Goal: Navigation & Orientation: Find specific page/section

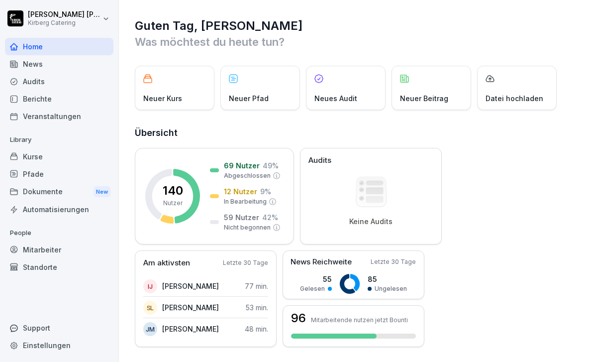
click at [392, 326] on div "96 Mitarbeitende nutzen jetzt Bounti" at bounding box center [354, 326] width 142 height 42
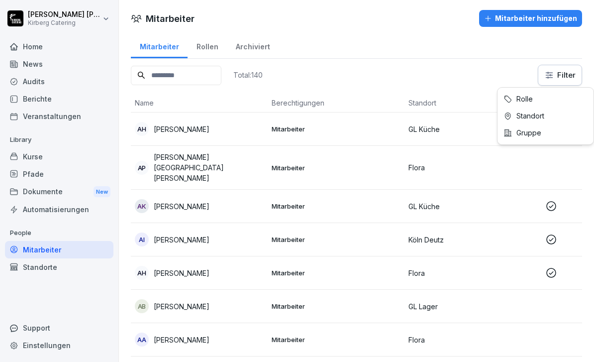
click at [555, 83] on html "[PERSON_NAME] Catering Home News Audits Berichte Veranstaltungen Library Kurse …" at bounding box center [297, 181] width 594 height 362
click at [389, 75] on html "[PERSON_NAME] Catering Home News Audits Berichte Veranstaltungen Library Kurse …" at bounding box center [297, 181] width 594 height 362
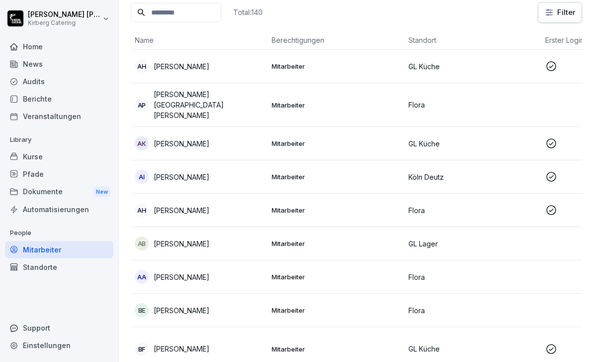
scroll to position [64, 0]
click at [211, 14] on input at bounding box center [176, 11] width 91 height 19
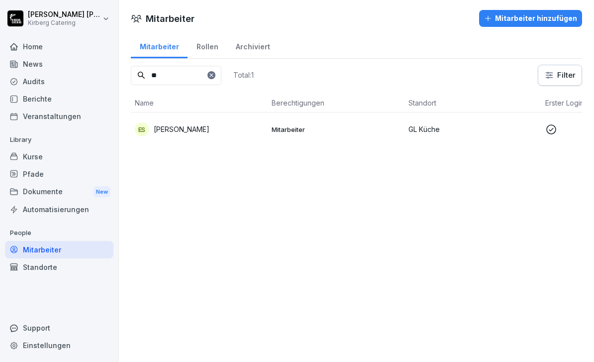
type input "*"
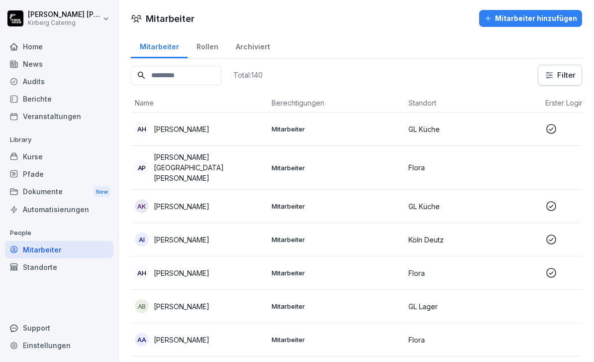
click at [186, 170] on td "AP [PERSON_NAME] [GEOGRAPHIC_DATA][PERSON_NAME]" at bounding box center [199, 168] width 137 height 44
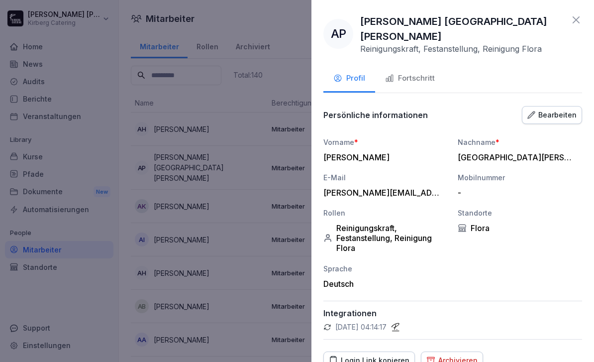
click at [171, 193] on div at bounding box center [297, 181] width 594 height 362
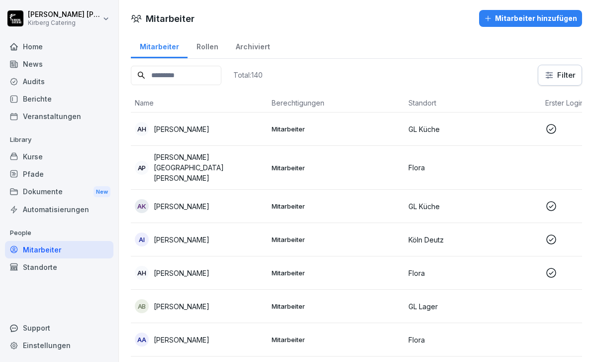
click at [32, 104] on div "Berichte" at bounding box center [59, 98] width 108 height 17
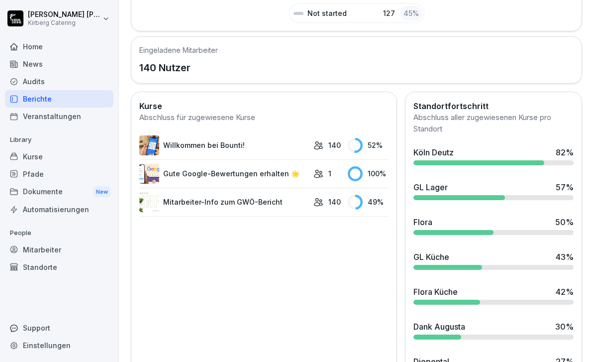
scroll to position [289, 0]
click at [22, 66] on div "News" at bounding box center [59, 63] width 108 height 17
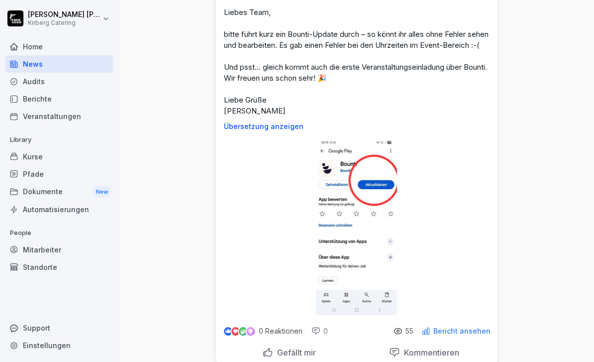
scroll to position [92, 0]
click at [28, 48] on div "Home" at bounding box center [59, 46] width 108 height 17
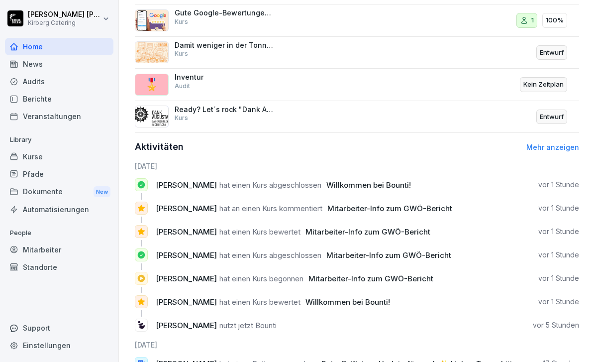
scroll to position [456, 0]
click at [34, 101] on div "Berichte" at bounding box center [59, 98] width 108 height 17
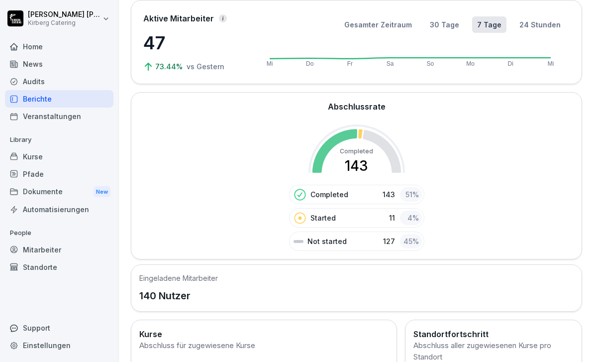
click at [27, 81] on div "Audits" at bounding box center [59, 81] width 108 height 17
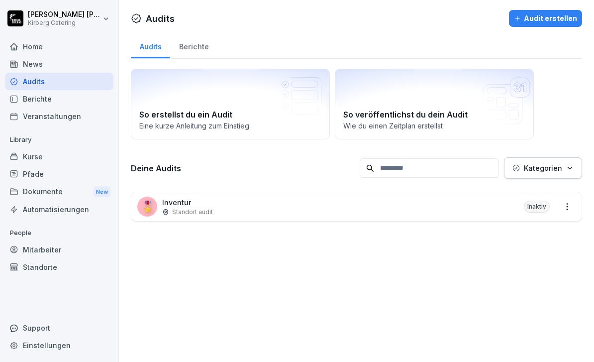
click at [179, 206] on p "Inventur" at bounding box center [187, 202] width 51 height 10
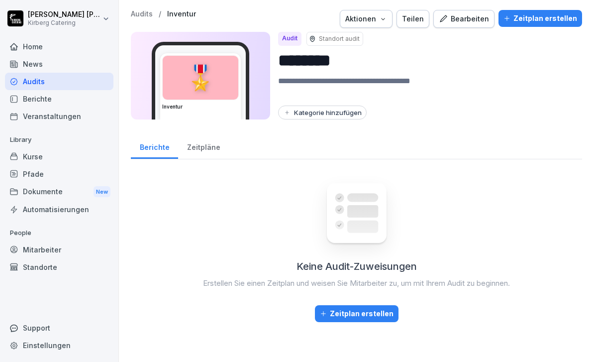
click at [34, 96] on div "Berichte" at bounding box center [59, 98] width 108 height 17
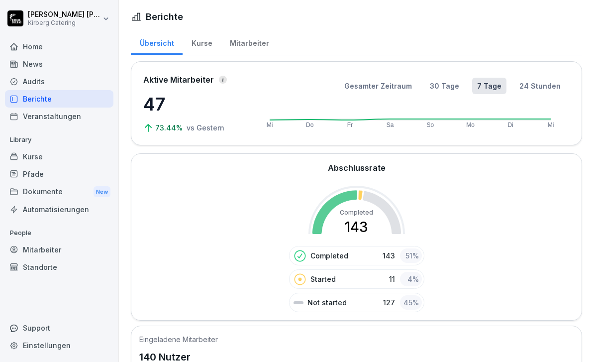
click at [29, 82] on div "Audits" at bounding box center [59, 81] width 108 height 17
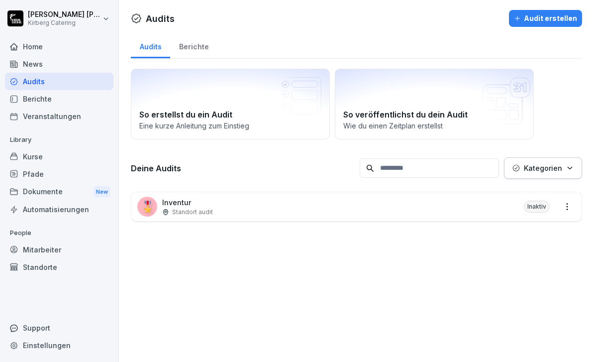
click at [170, 114] on h2 "So erstellst du ein Audit" at bounding box center [230, 114] width 182 height 12
click at [26, 101] on div "Berichte" at bounding box center [59, 98] width 108 height 17
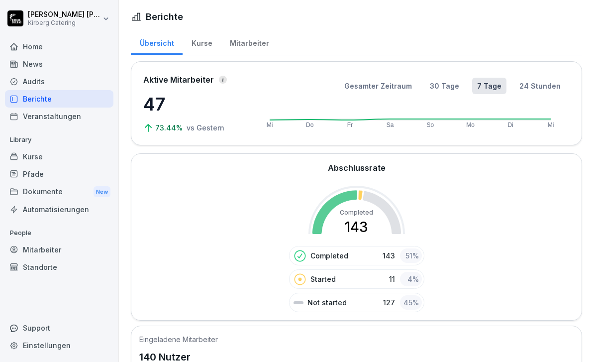
click at [29, 83] on div "Audits" at bounding box center [59, 81] width 108 height 17
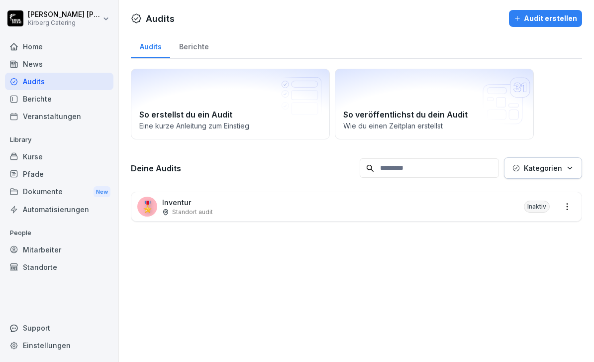
click at [182, 49] on div "Berichte" at bounding box center [193, 45] width 47 height 25
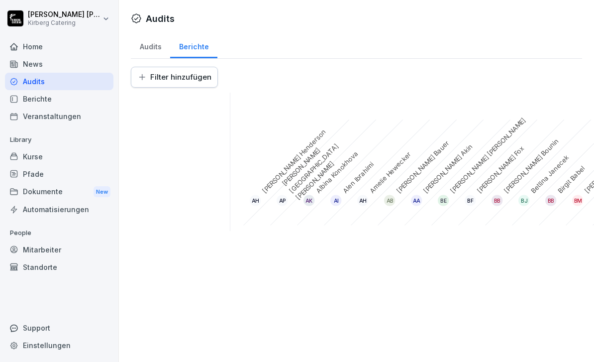
click at [33, 99] on div "Berichte" at bounding box center [59, 98] width 108 height 17
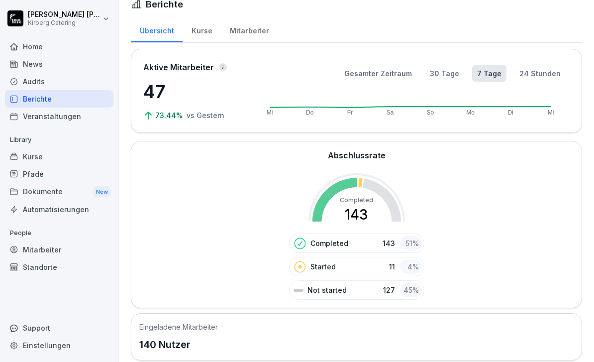
scroll to position [12, 0]
click at [447, 73] on button "30 Tage" at bounding box center [444, 74] width 39 height 16
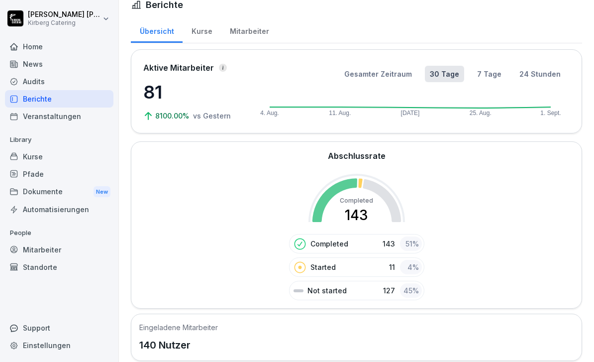
click at [538, 71] on button "24 Stunden" at bounding box center [540, 74] width 51 height 16
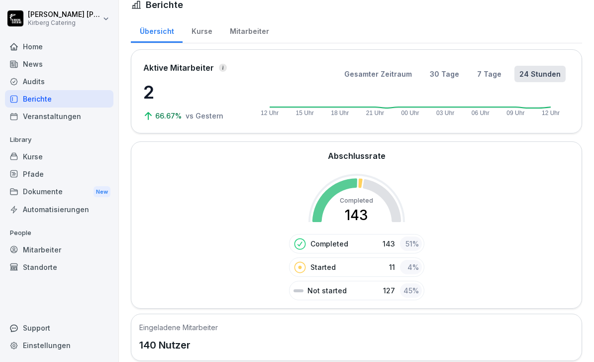
click at [196, 30] on div "Kurse" at bounding box center [202, 29] width 38 height 25
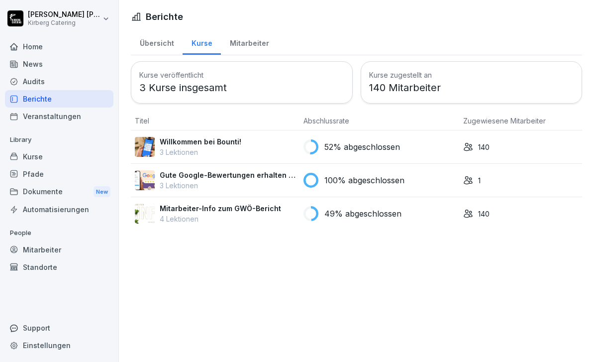
click at [240, 44] on div "Mitarbeiter" at bounding box center [249, 41] width 57 height 25
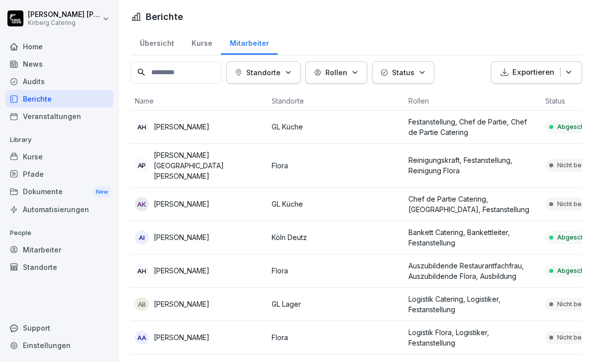
click at [151, 37] on div "Übersicht" at bounding box center [157, 41] width 52 height 25
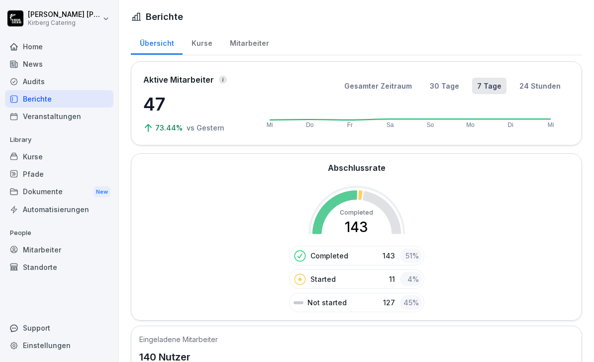
click at [198, 40] on div "Kurse" at bounding box center [202, 41] width 38 height 25
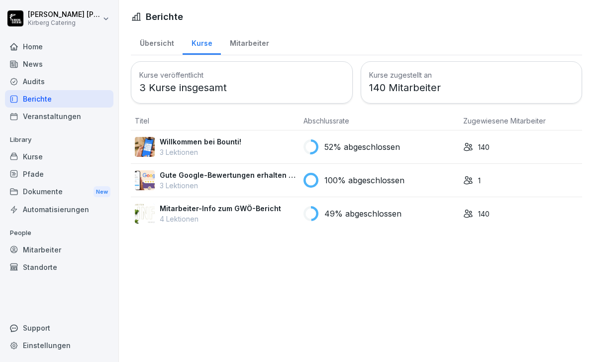
click at [248, 48] on div "Mitarbeiter" at bounding box center [249, 41] width 57 height 25
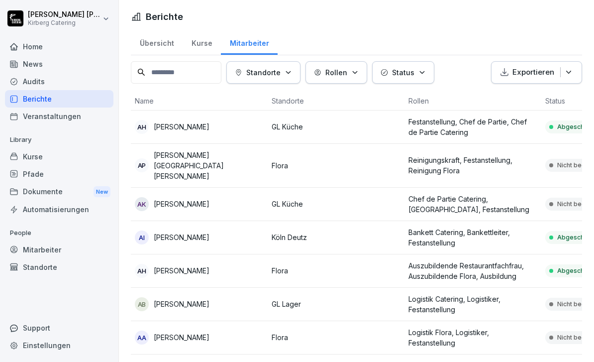
click at [207, 45] on div "Kurse" at bounding box center [202, 41] width 38 height 25
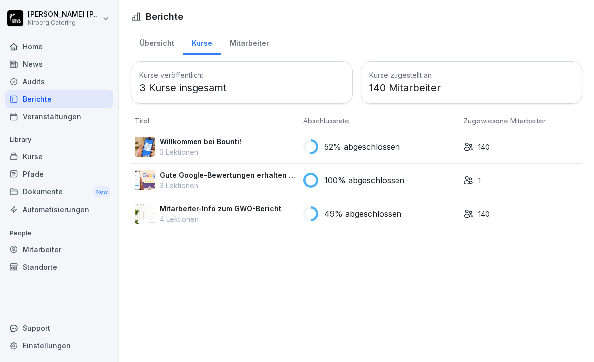
click at [37, 54] on div "Home" at bounding box center [59, 46] width 108 height 17
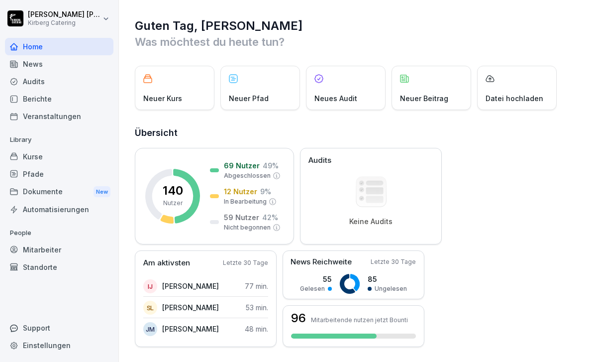
click at [276, 176] on icon at bounding box center [277, 176] width 8 height 8
click at [58, 195] on div "Dokumente New" at bounding box center [59, 192] width 108 height 18
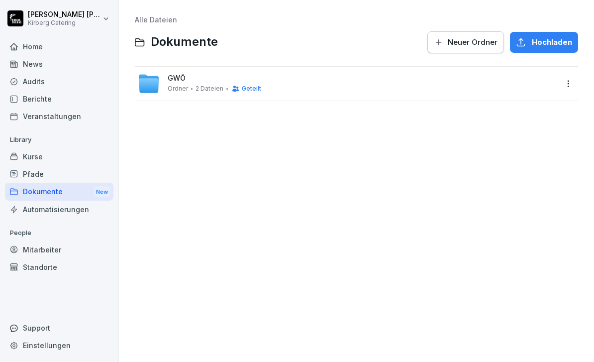
click at [62, 157] on div "Kurse" at bounding box center [59, 156] width 108 height 17
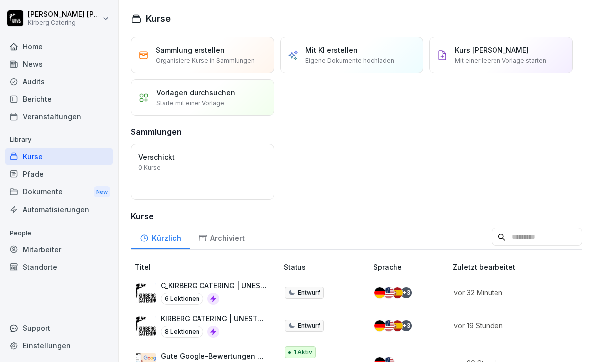
click at [63, 174] on div "Pfade" at bounding box center [59, 173] width 108 height 17
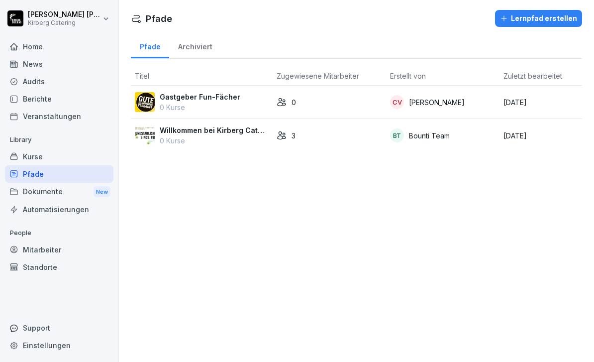
click at [79, 122] on div "Veranstaltungen" at bounding box center [59, 115] width 108 height 17
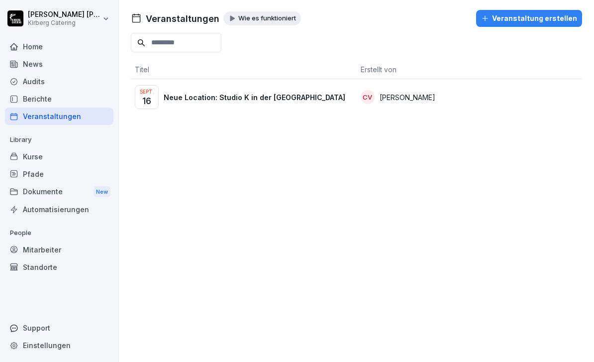
click at [213, 108] on div "[DATE] Neue Location: Studio K in der [GEOGRAPHIC_DATA]" at bounding box center [244, 97] width 218 height 24
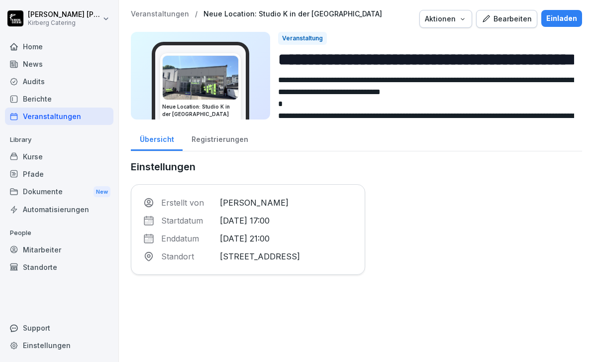
click at [230, 140] on div "Registrierungen" at bounding box center [220, 137] width 74 height 25
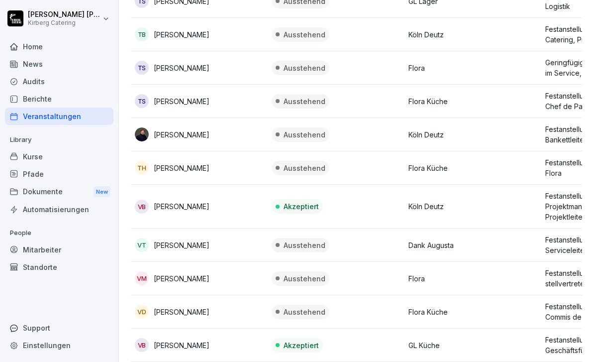
scroll to position [4567, 0]
click at [54, 43] on div "Home" at bounding box center [59, 46] width 108 height 17
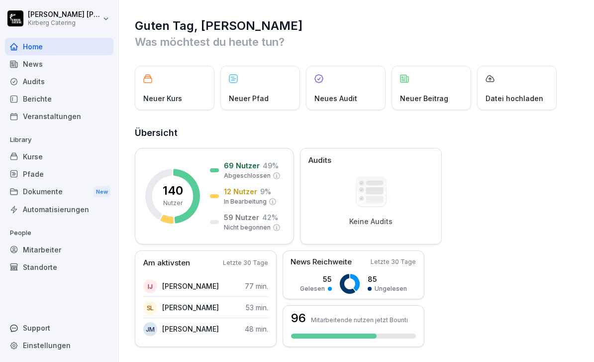
click at [161, 265] on p "Am aktivsten" at bounding box center [166, 262] width 47 height 11
click at [245, 259] on p "Letzte 30 Tage" at bounding box center [245, 262] width 45 height 9
click at [192, 283] on p "[PERSON_NAME]" at bounding box center [190, 286] width 57 height 10
click at [170, 285] on p "[PERSON_NAME]" at bounding box center [190, 286] width 57 height 10
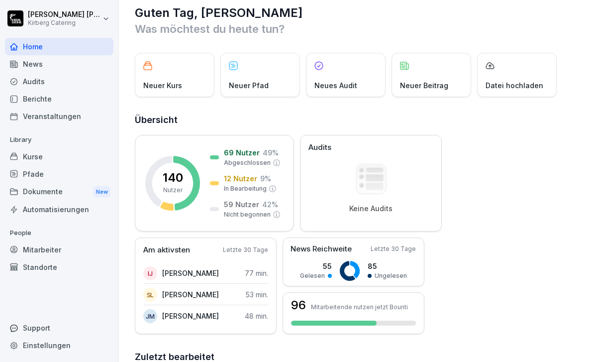
scroll to position [43, 0]
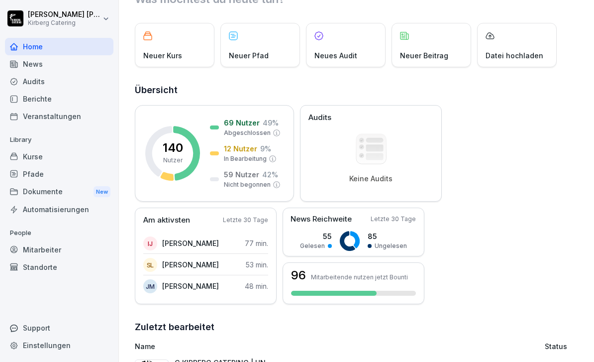
click at [167, 220] on p "Am aktivsten" at bounding box center [166, 219] width 47 height 11
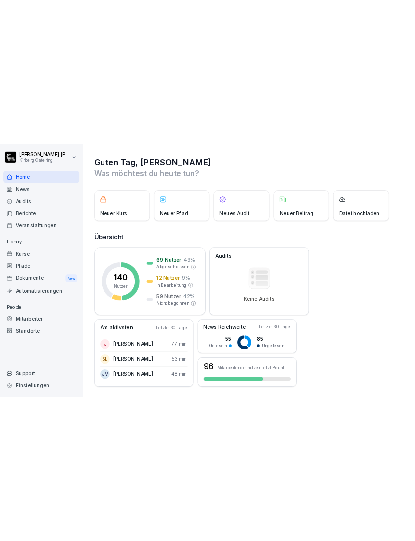
scroll to position [0, 0]
